Goal: Information Seeking & Learning: Find specific page/section

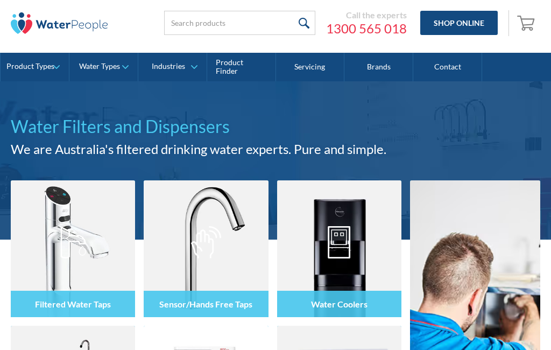
scroll to position [29, 0]
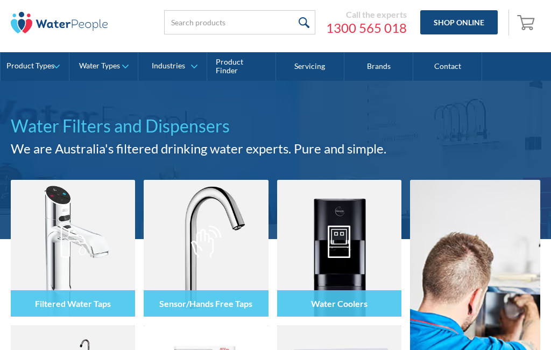
click at [450, 68] on link "Contact" at bounding box center [448, 66] width 69 height 29
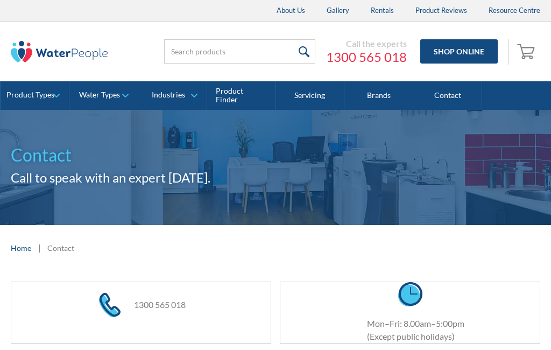
click at [308, 97] on link "Servicing" at bounding box center [310, 95] width 69 height 29
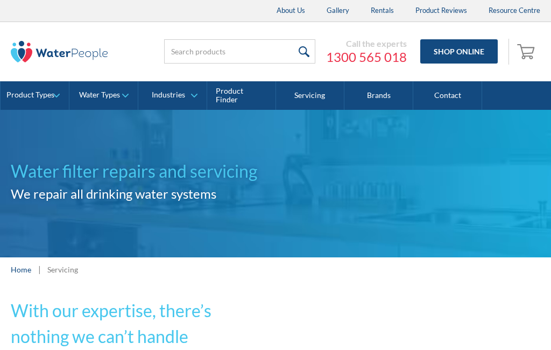
click at [380, 94] on link "Brands" at bounding box center [379, 95] width 69 height 29
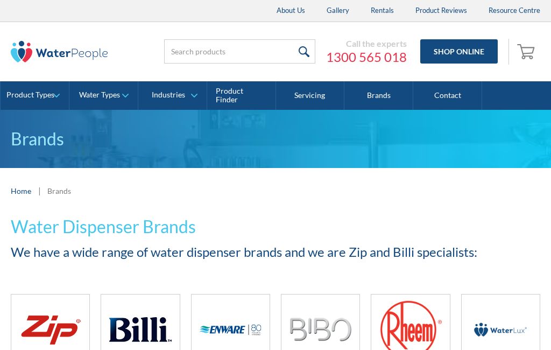
click at [40, 91] on div "Product Types" at bounding box center [30, 94] width 48 height 9
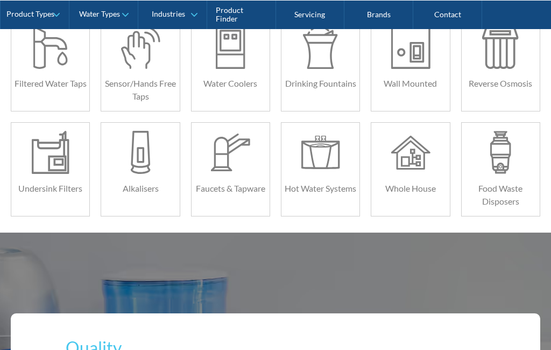
scroll to position [275, 0]
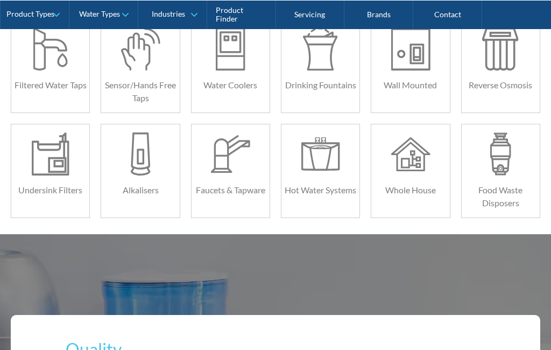
click at [46, 163] on div at bounding box center [50, 153] width 39 height 43
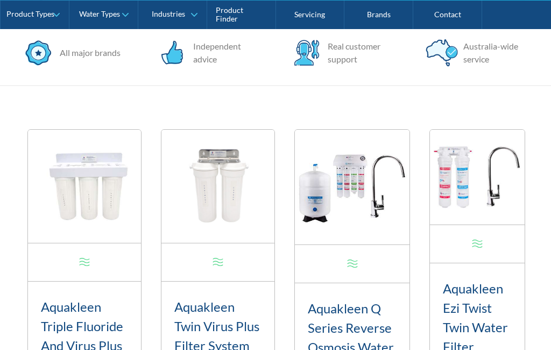
scroll to position [318, 0]
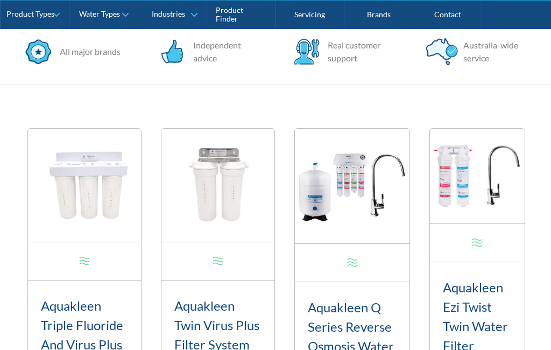
click at [62, 132] on img at bounding box center [84, 185] width 113 height 113
click at [86, 180] on img at bounding box center [84, 185] width 113 height 113
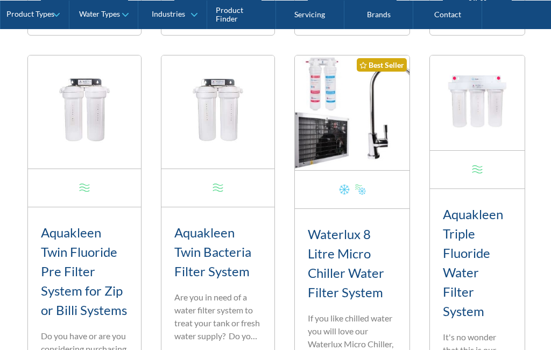
scroll to position [791, 0]
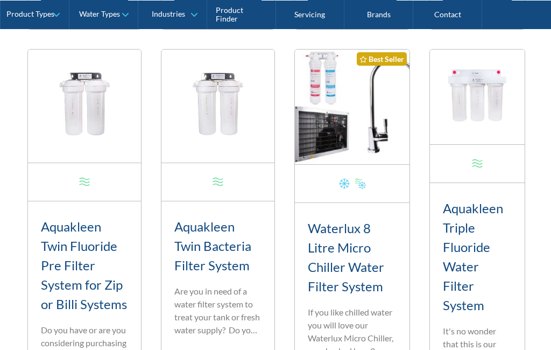
click at [66, 16] on link "view product" at bounding box center [84, 4] width 87 height 24
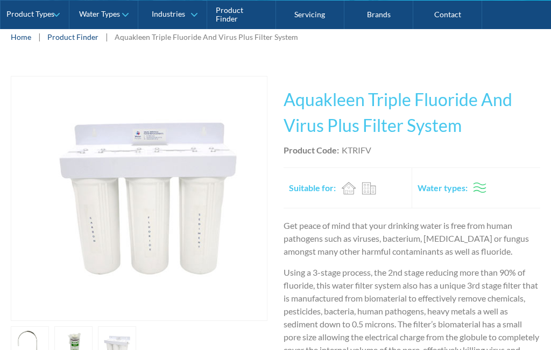
scroll to position [185, 0]
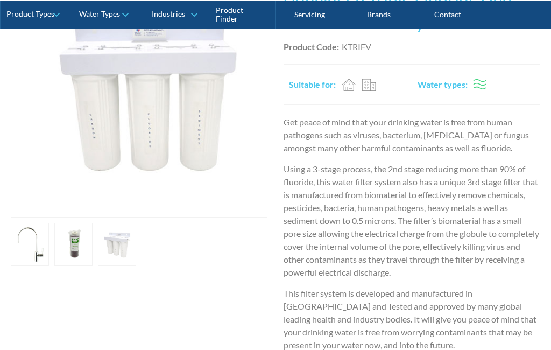
click at [69, 241] on link at bounding box center [73, 244] width 38 height 43
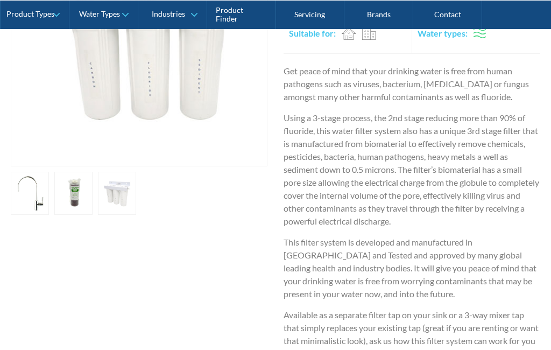
scroll to position [337, 0]
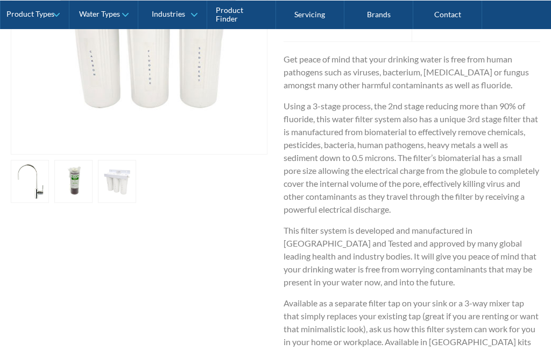
click at [103, 179] on link at bounding box center [117, 181] width 38 height 43
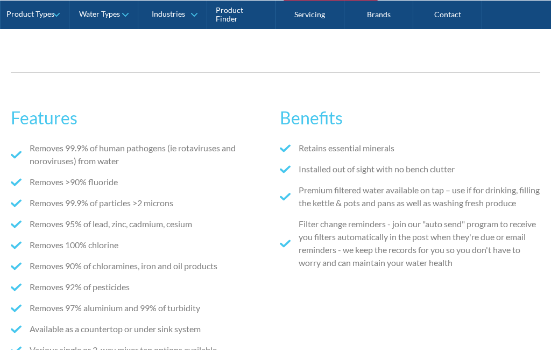
scroll to position [765, 0]
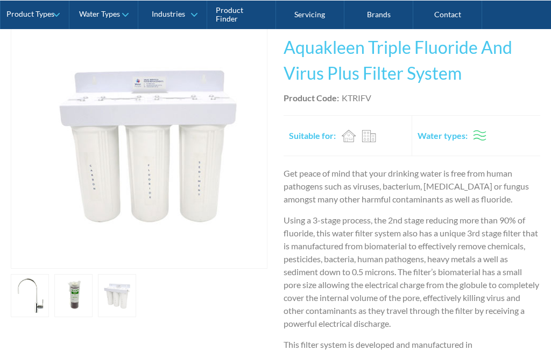
scroll to position [222, 0]
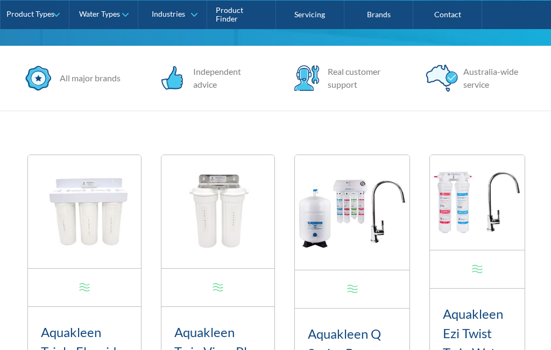
scroll to position [290, 0]
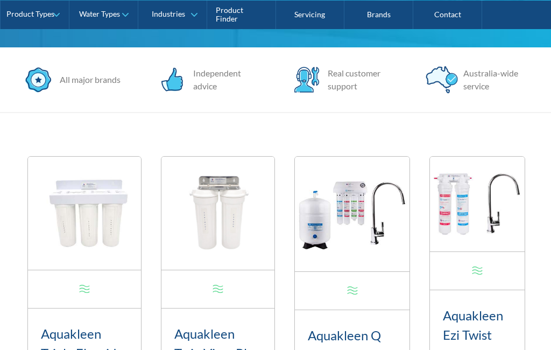
click at [83, 181] on img at bounding box center [84, 213] width 113 height 113
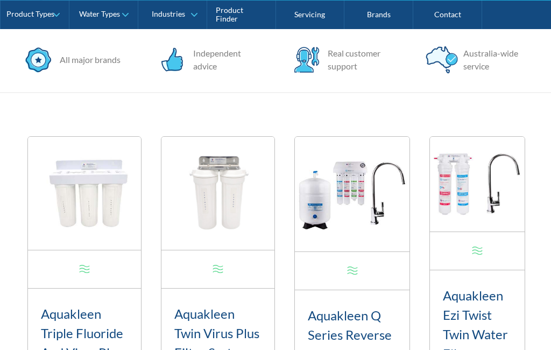
scroll to position [312, 0]
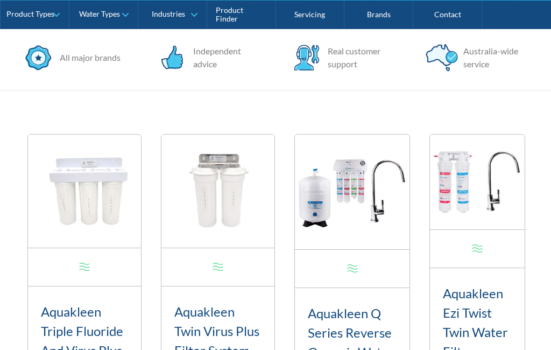
click at [73, 302] on h3 "Aquakleen Triple Fluoride And Virus Plus Filter System" at bounding box center [84, 341] width 87 height 78
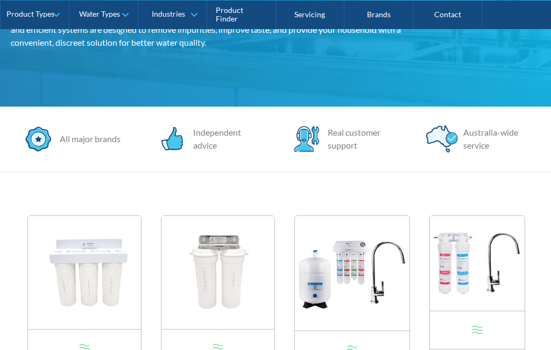
scroll to position [229, 0]
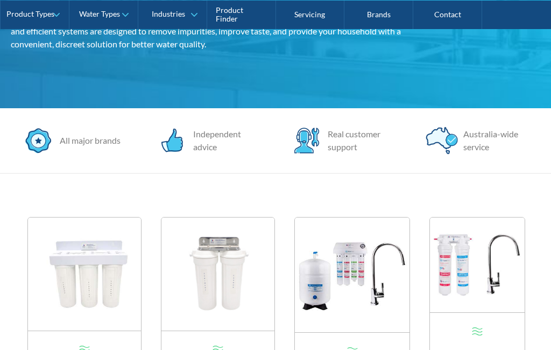
click at [95, 218] on img at bounding box center [84, 274] width 113 height 113
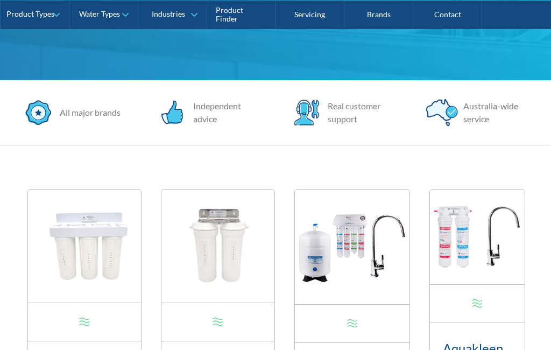
scroll to position [291, 0]
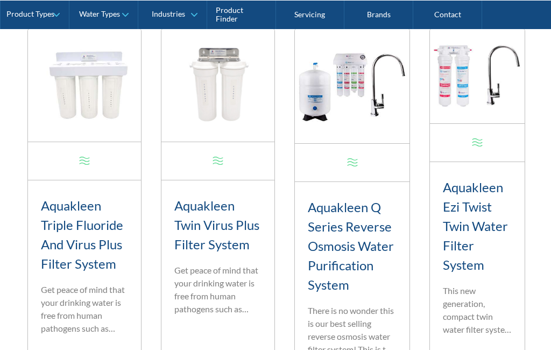
click at [53, 283] on p "Get peace of mind that your drinking water is free from human pathogens such as…" at bounding box center [84, 309] width 87 height 52
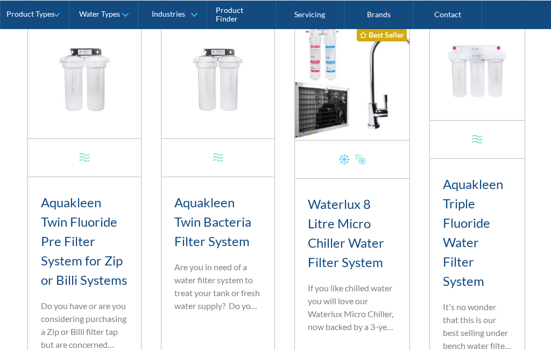
scroll to position [809, 0]
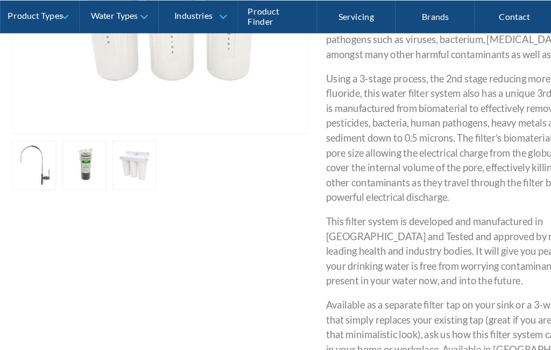
scroll to position [366, 0]
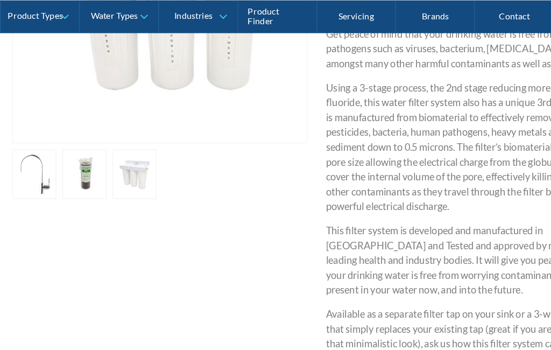
click at [73, 151] on link at bounding box center [73, 151] width 38 height 43
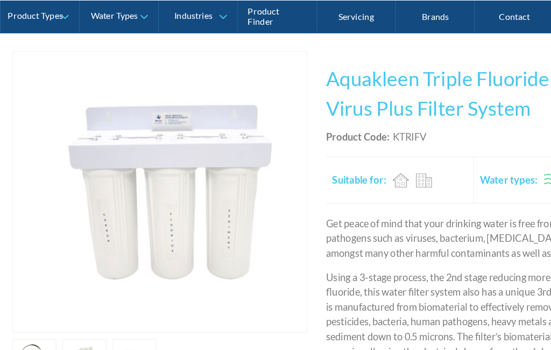
scroll to position [183, 0]
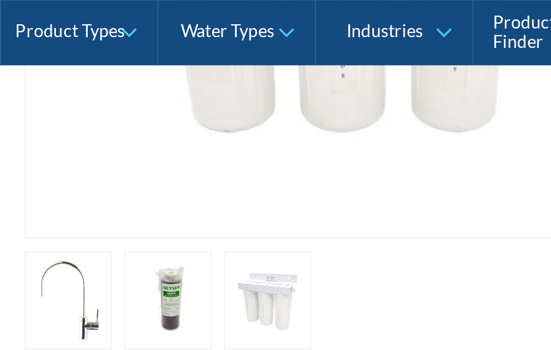
click at [70, 127] on link at bounding box center [73, 131] width 38 height 43
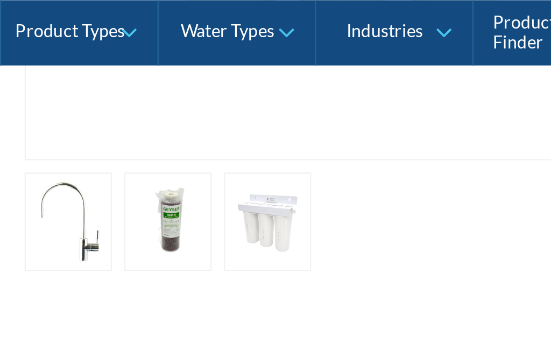
scroll to position [422, 4]
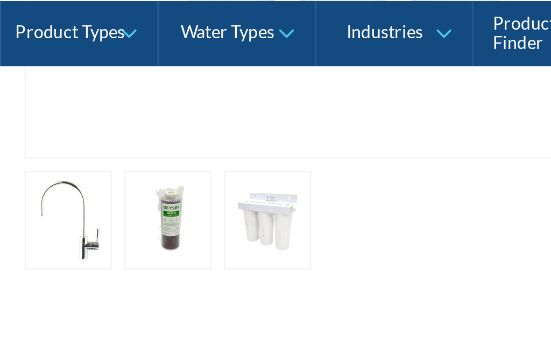
click at [67, 92] on link at bounding box center [73, 96] width 38 height 43
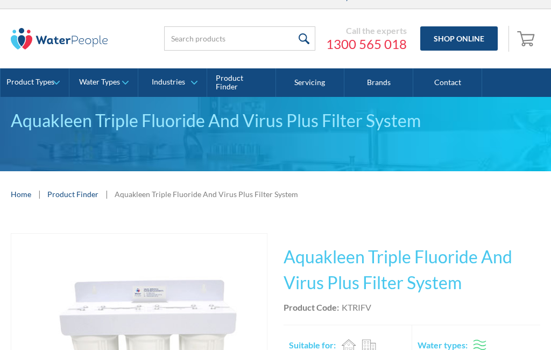
scroll to position [14, 0]
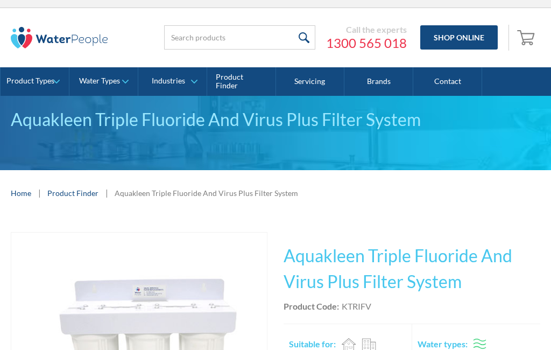
click at [325, 85] on link "Servicing" at bounding box center [310, 81] width 69 height 29
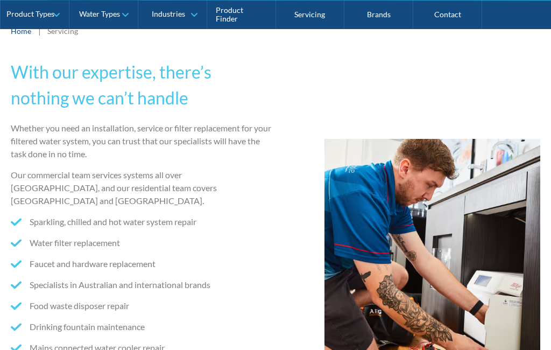
scroll to position [238, 0]
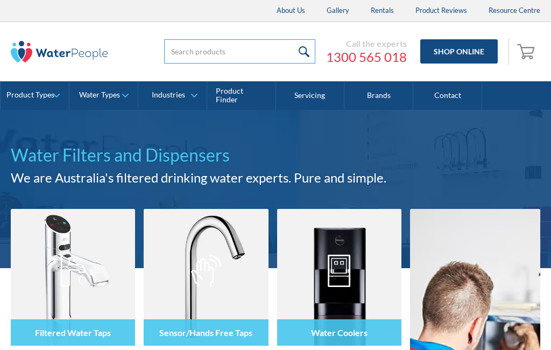
click at [213, 54] on input "search" at bounding box center [239, 51] width 151 height 24
type input "Filth ate Fmp350"
click at [292, 64] on input "submit" at bounding box center [303, 51] width 23 height 24
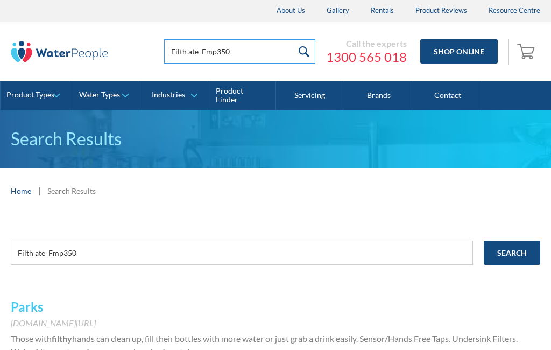
click at [206, 50] on input "Filth ate Fmp350" at bounding box center [239, 51] width 151 height 24
type input "Filtamate Fmp350"
click at [466, 57] on link "Shop Online" at bounding box center [460, 51] width 78 height 24
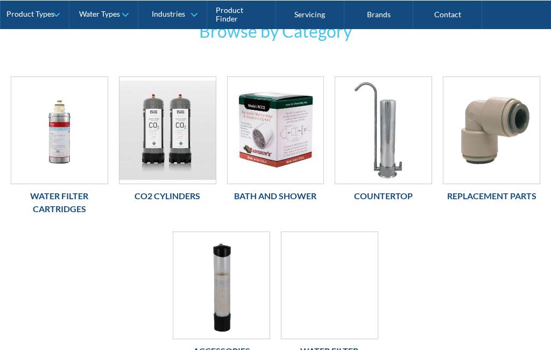
scroll to position [209, 0]
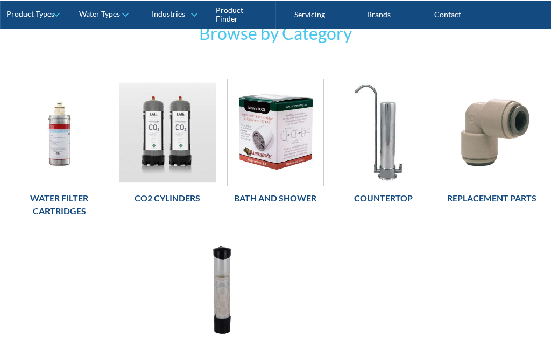
click at [539, 186] on link "Replacement Parts" at bounding box center [491, 144] width 97 height 131
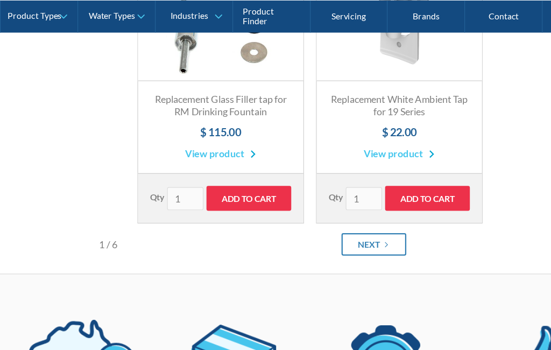
scroll to position [590, 50]
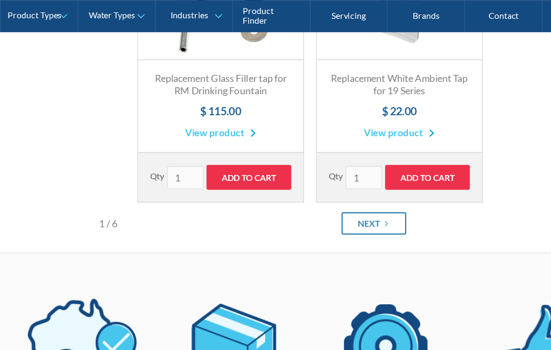
click at [304, 208] on link "Next" at bounding box center [333, 198] width 58 height 20
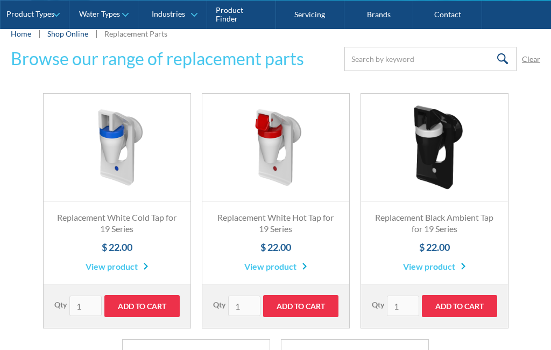
scroll to position [193, 0]
